Goal: Task Accomplishment & Management: Complete application form

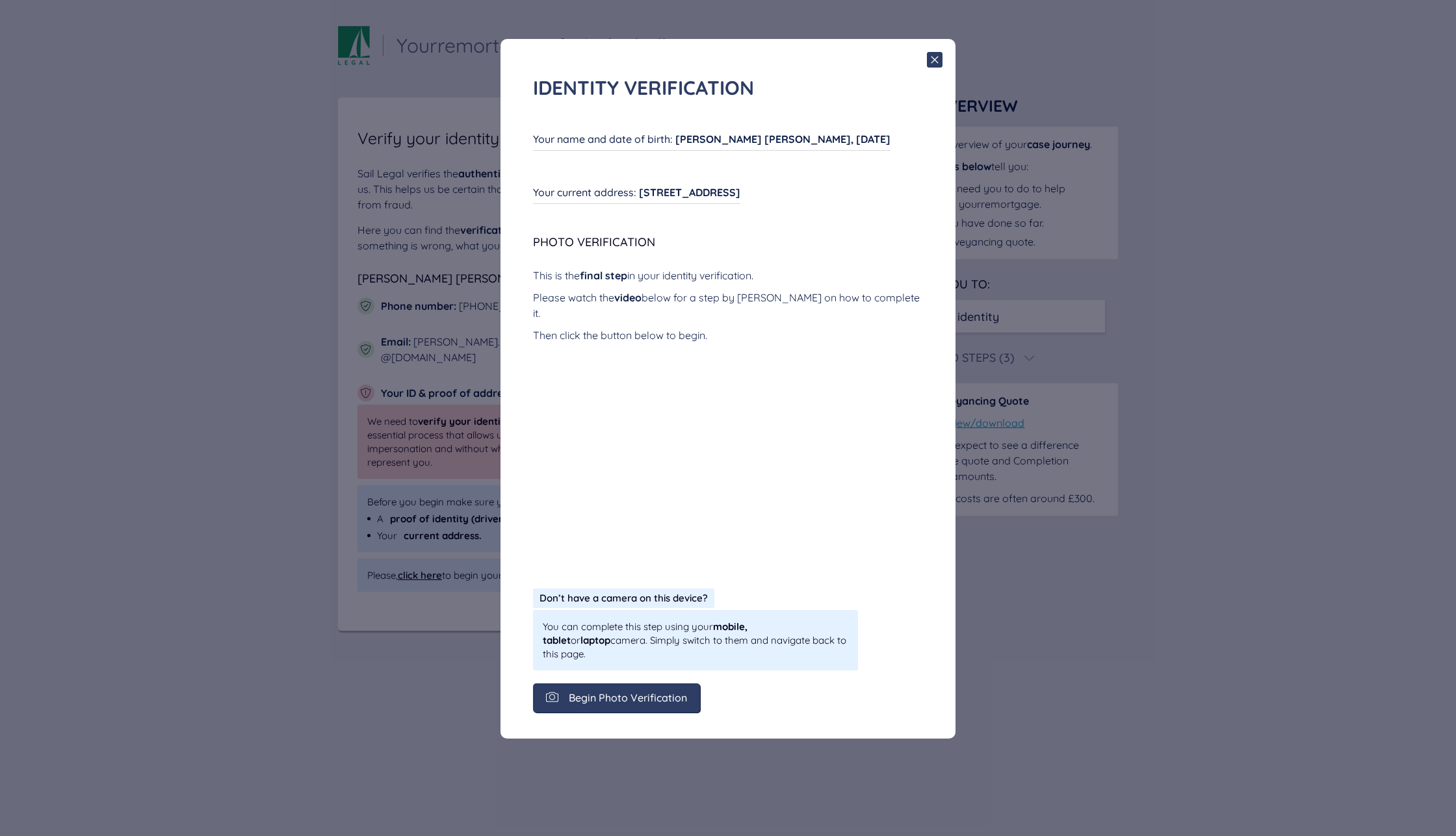
click at [670, 692] on span "Begin Photo Verification" at bounding box center [628, 697] width 118 height 12
click at [630, 692] on span "Begin Photo Verification" at bounding box center [628, 697] width 118 height 12
click at [641, 692] on span "Begin Photo Verification" at bounding box center [628, 697] width 118 height 12
click at [635, 684] on div "Begin Photo Verification" at bounding box center [617, 698] width 167 height 30
click at [975, 675] on div "Identity verification Your name and date of birth : Gavin Charles Savage, 14/02…" at bounding box center [728, 418] width 1456 height 836
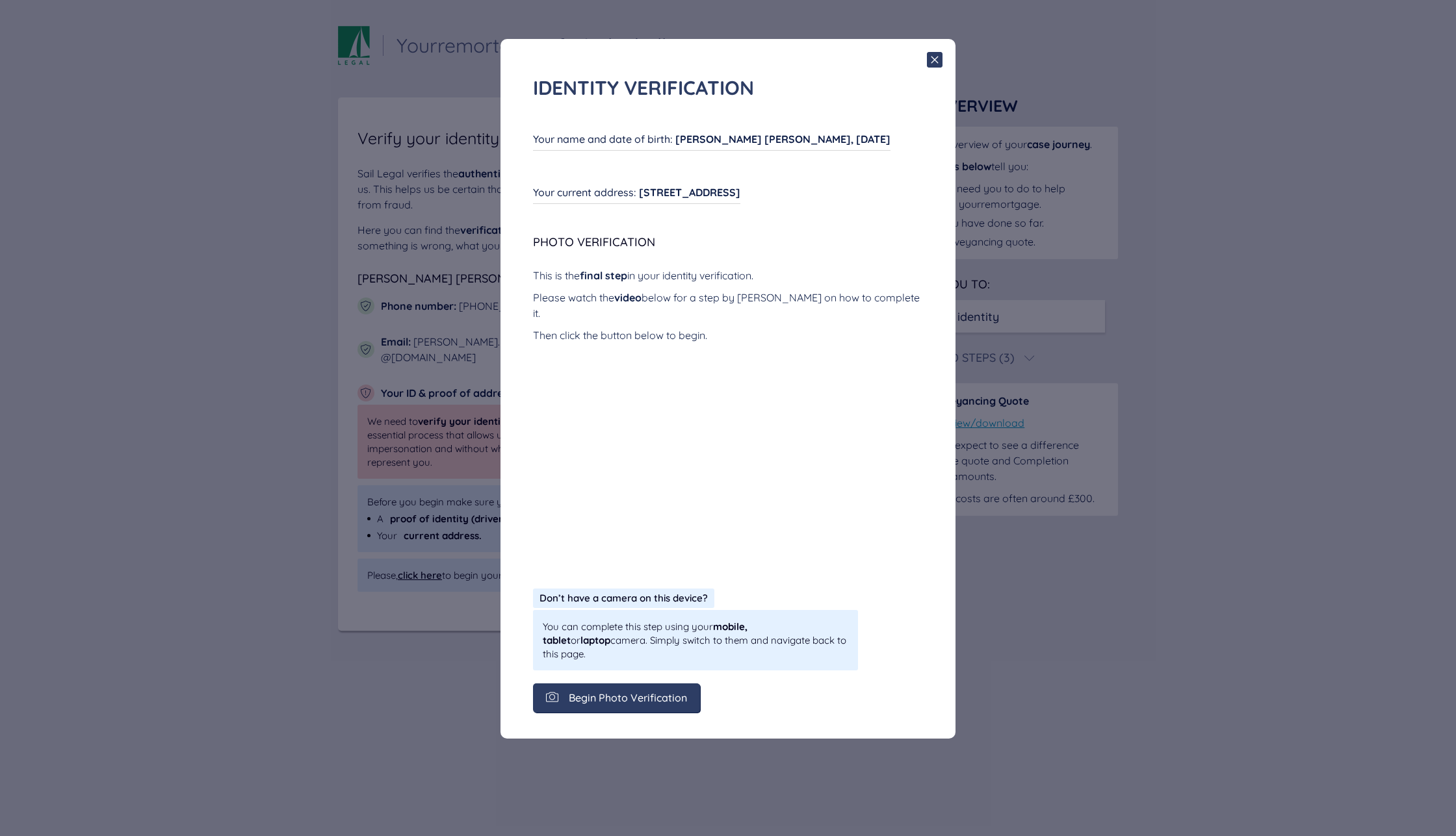
click at [677, 684] on div "Begin Photo Verification" at bounding box center [617, 698] width 167 height 30
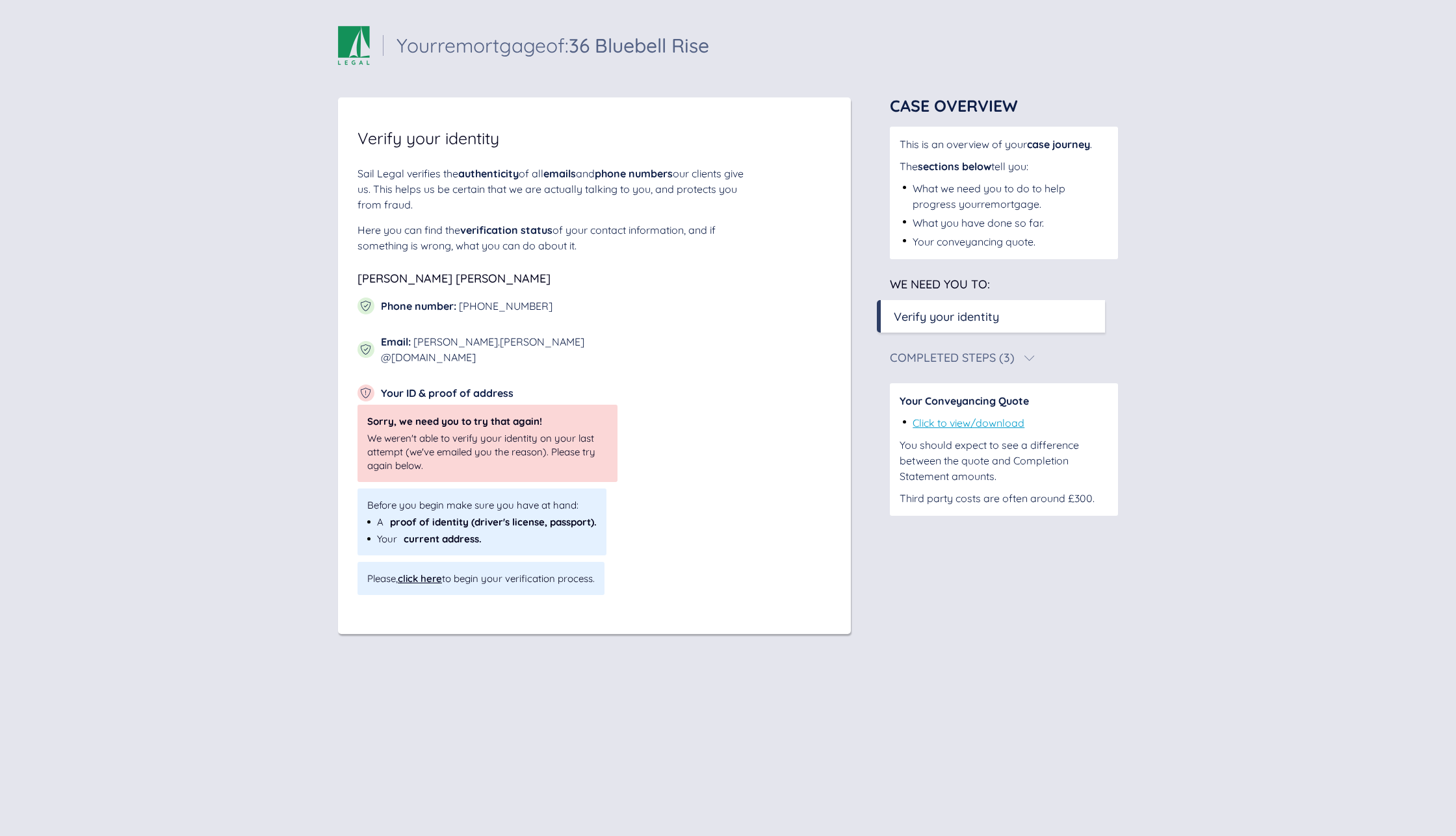
click at [427, 573] on div "click here" at bounding box center [420, 579] width 44 height 13
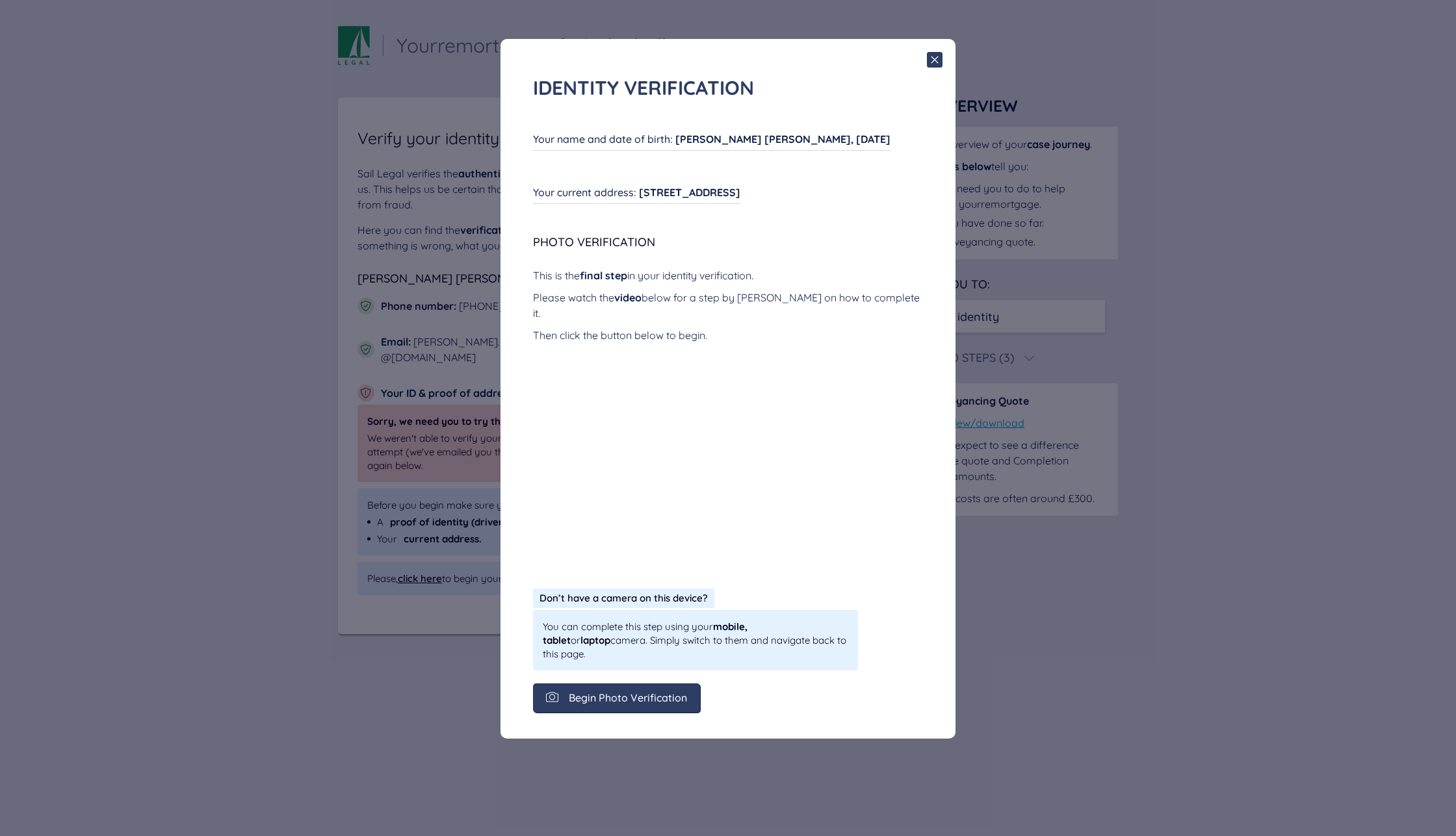
click at [675, 692] on span "Begin Photo Verification" at bounding box center [628, 697] width 118 height 12
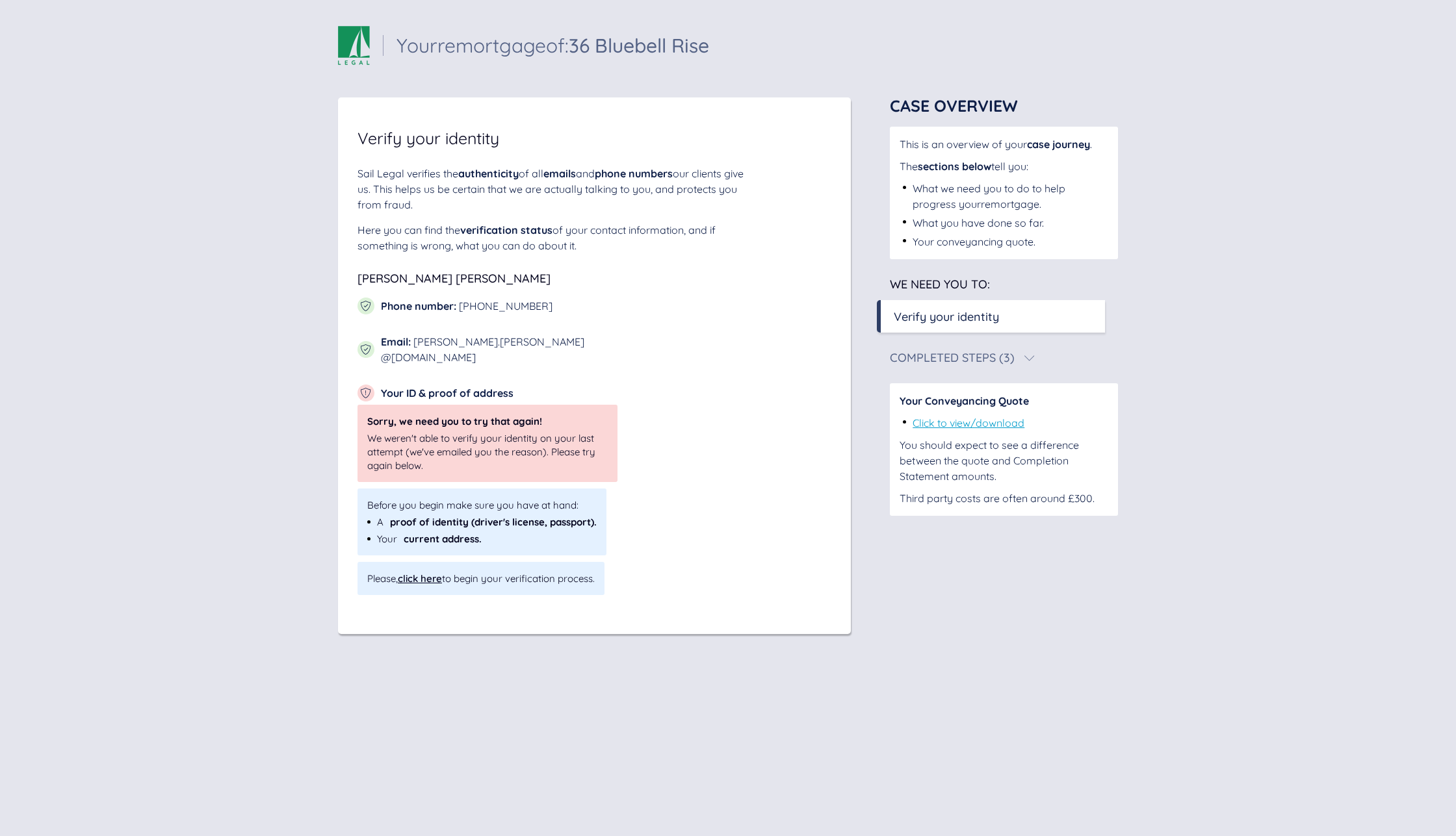
click at [1007, 422] on link "Click to view/download" at bounding box center [968, 423] width 112 height 13
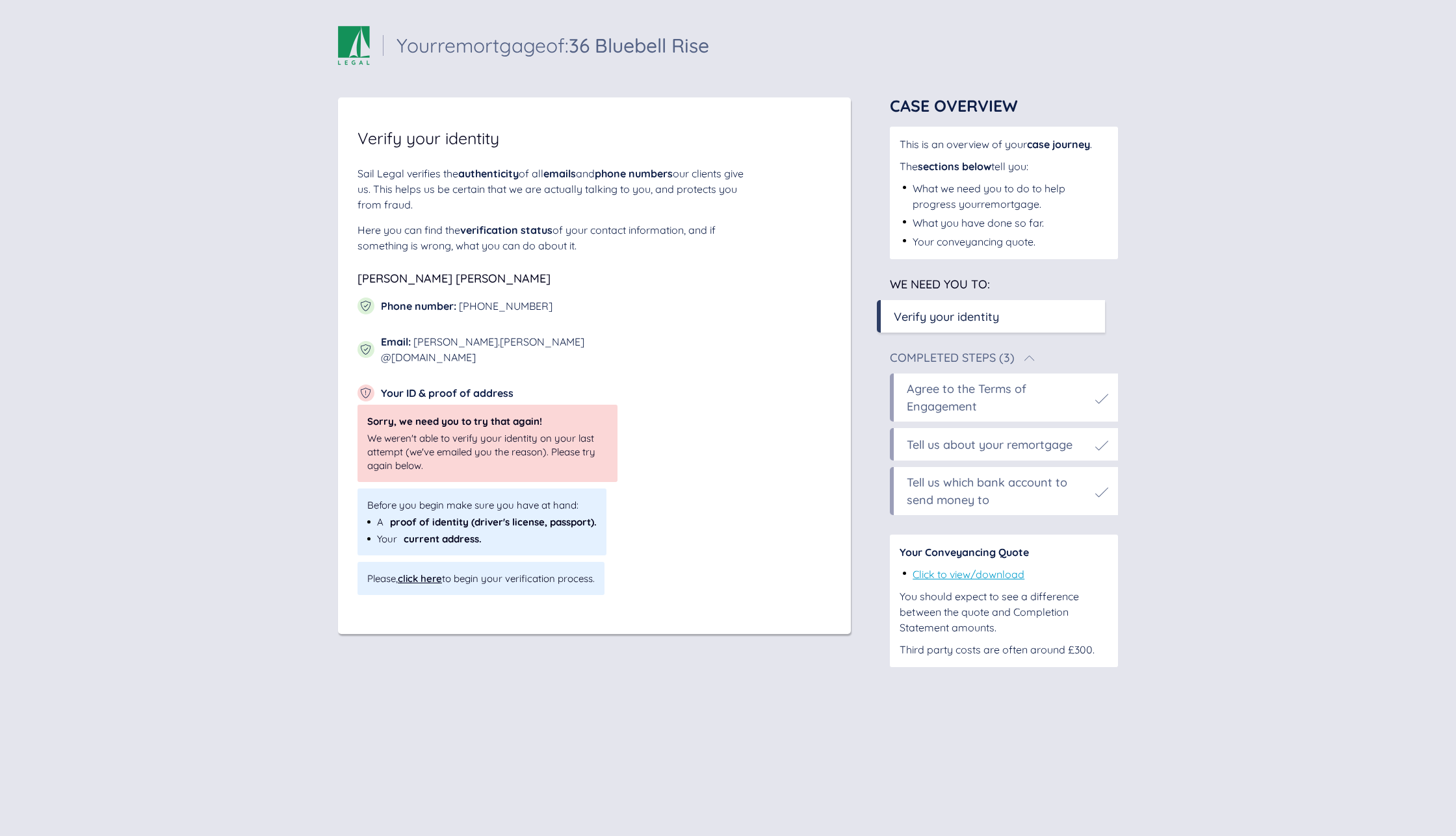
click at [422, 573] on div "click here" at bounding box center [420, 579] width 44 height 13
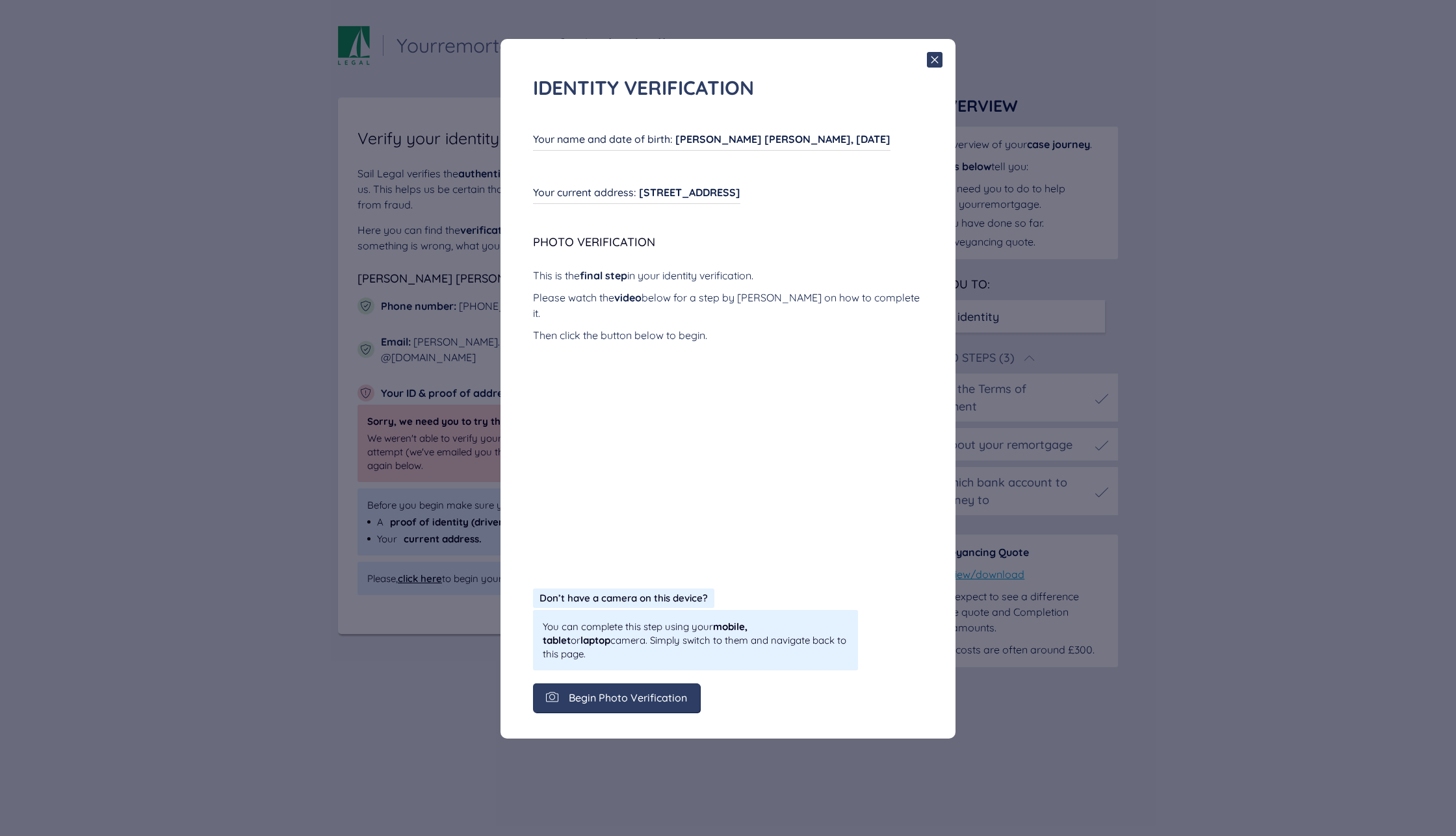
click at [607, 692] on span "Begin Photo Verification" at bounding box center [628, 697] width 118 height 12
